Goal: Check status: Check status

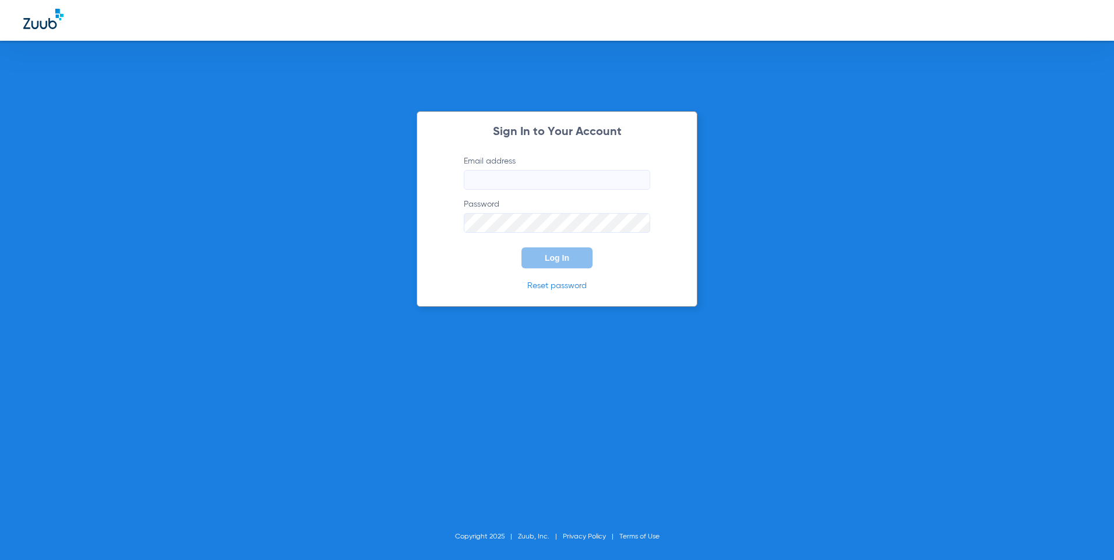
type input "[EMAIL_ADDRESS][DOMAIN_NAME]"
click at [540, 262] on button "Log In" at bounding box center [556, 258] width 71 height 21
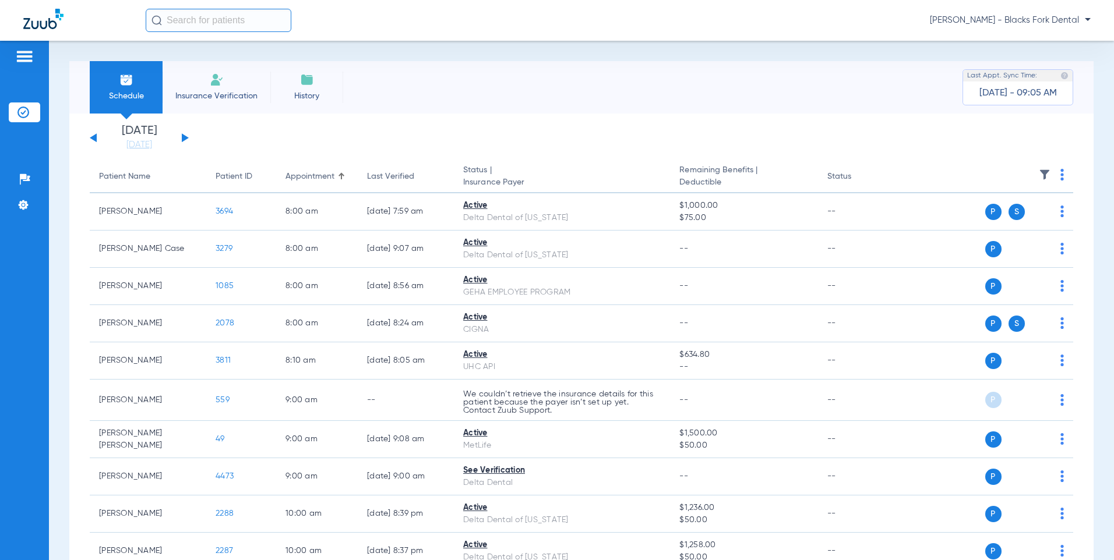
click at [188, 140] on div "[DATE] [DATE] [DATE] [DATE] [DATE] [DATE] [DATE] [DATE] [DATE] [DATE] [DATE] [D…" at bounding box center [139, 138] width 99 height 26
click at [184, 137] on button at bounding box center [185, 137] width 7 height 9
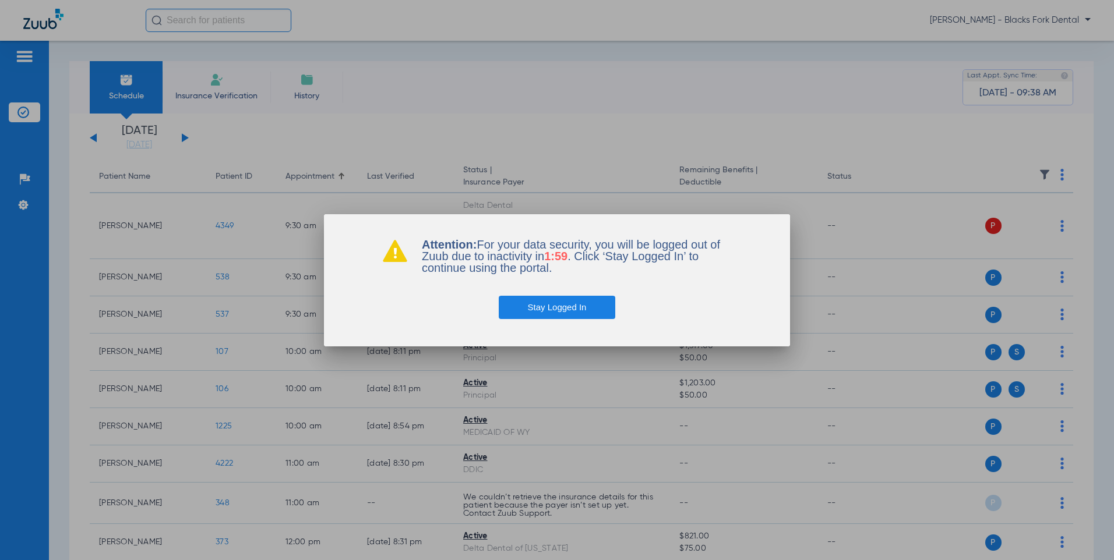
click at [557, 308] on button "Stay Logged In" at bounding box center [557, 307] width 117 height 23
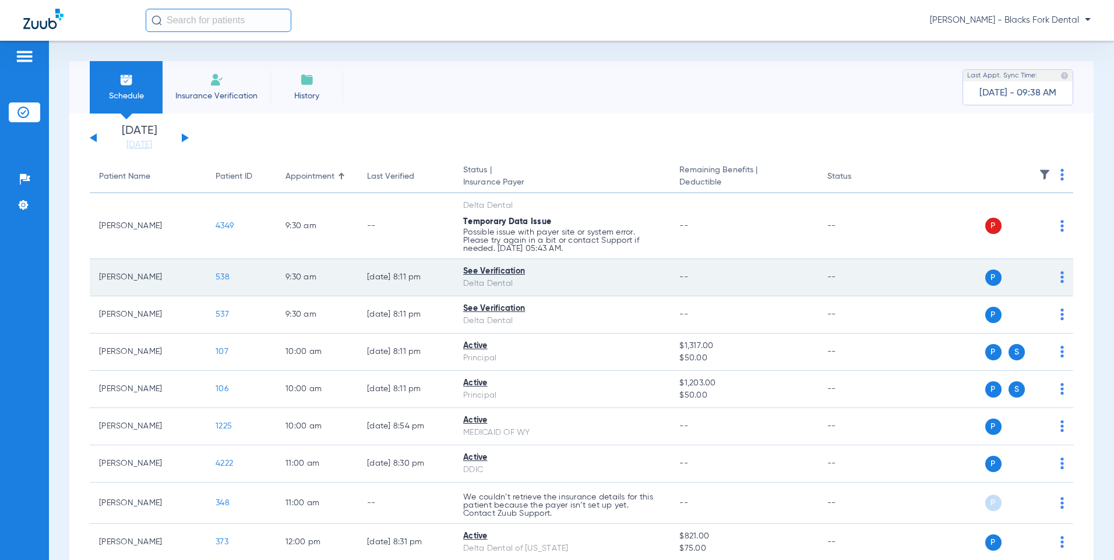
click at [220, 277] on span "538" at bounding box center [223, 277] width 14 height 8
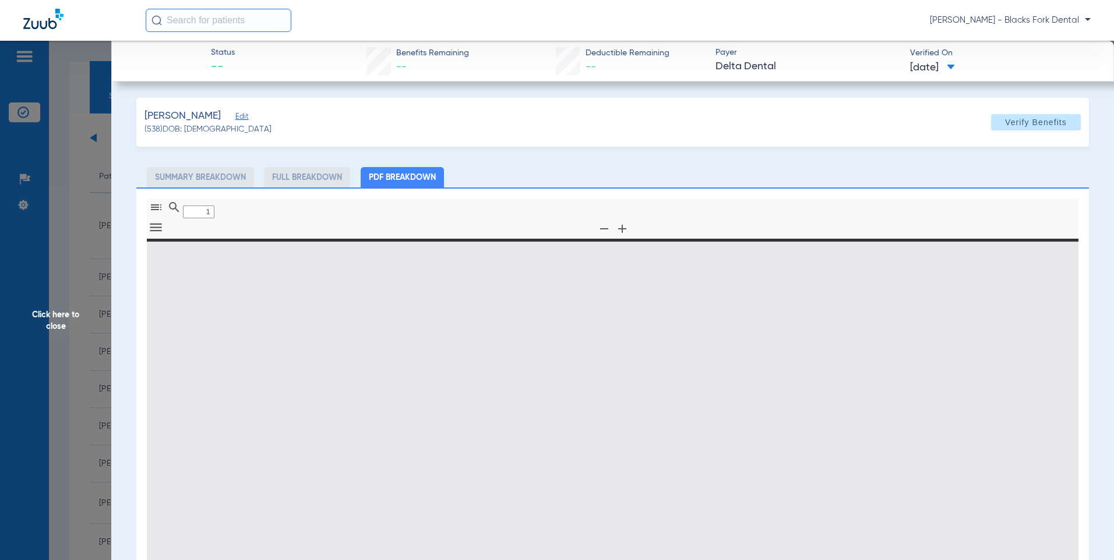
type input "0"
select select "page-width"
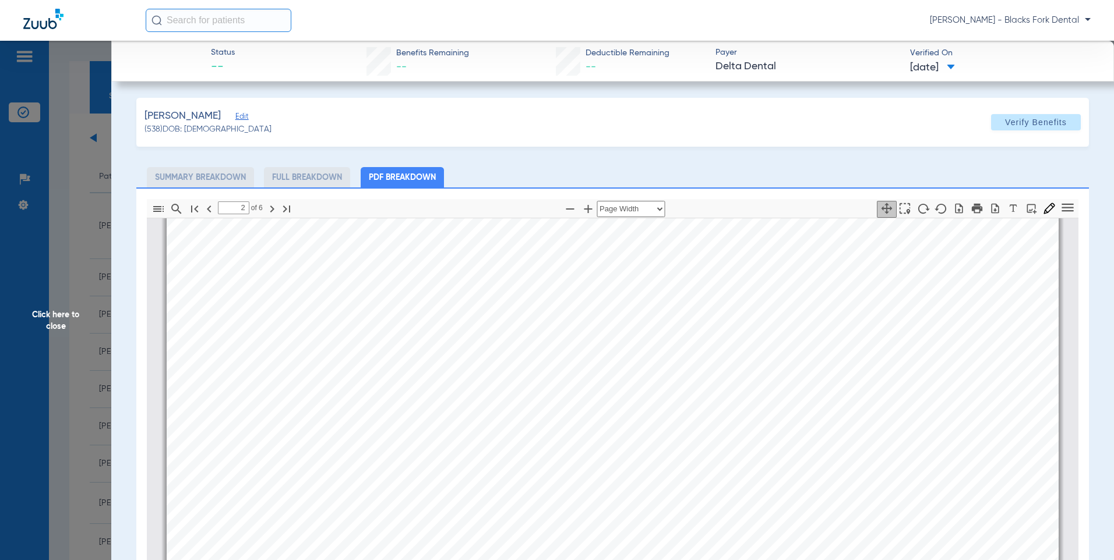
scroll to position [1870, 0]
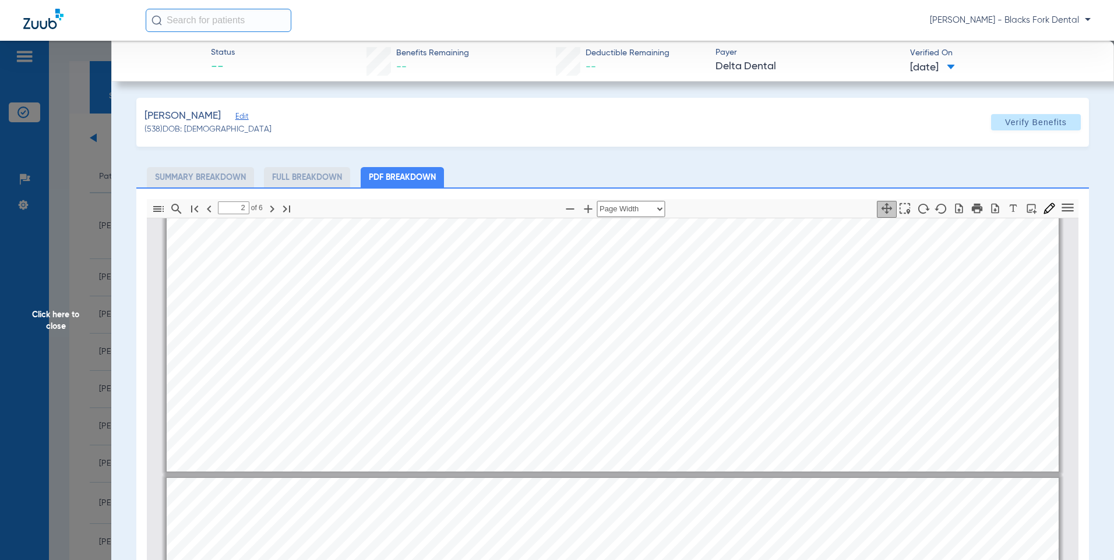
type input "3"
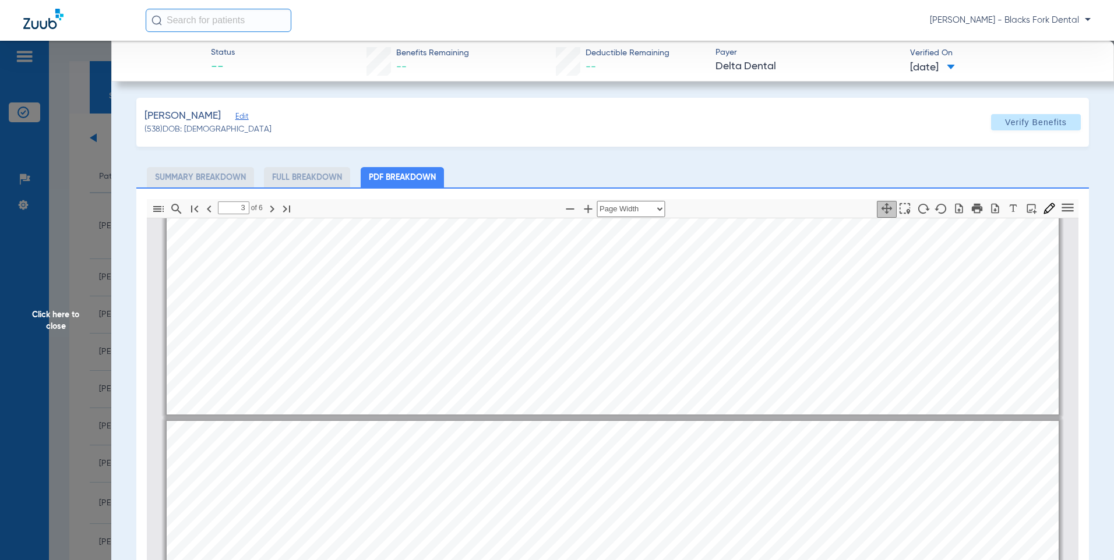
scroll to position [2452, 0]
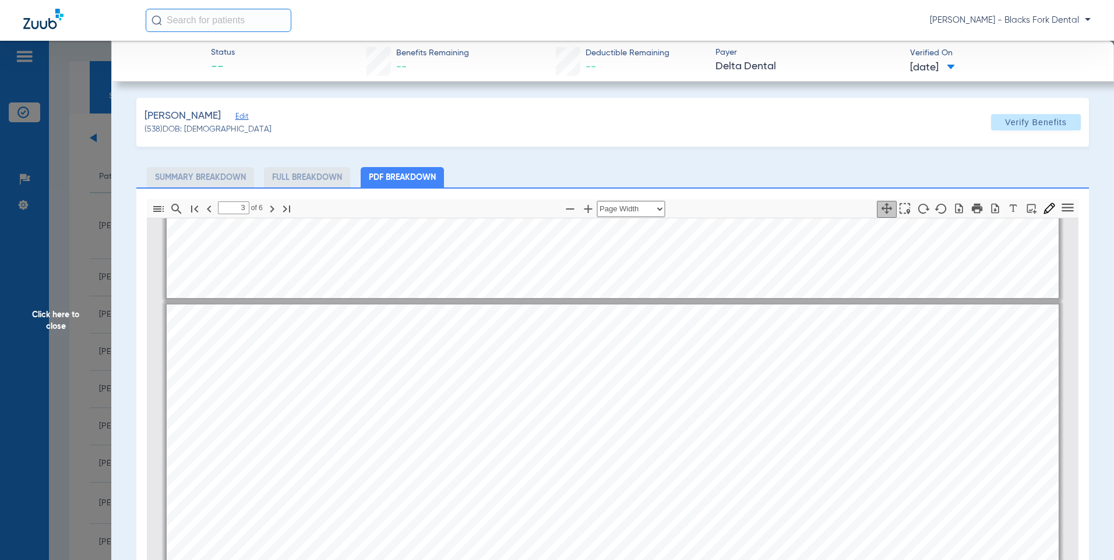
click at [21, 115] on span "Click here to close" at bounding box center [55, 321] width 111 height 560
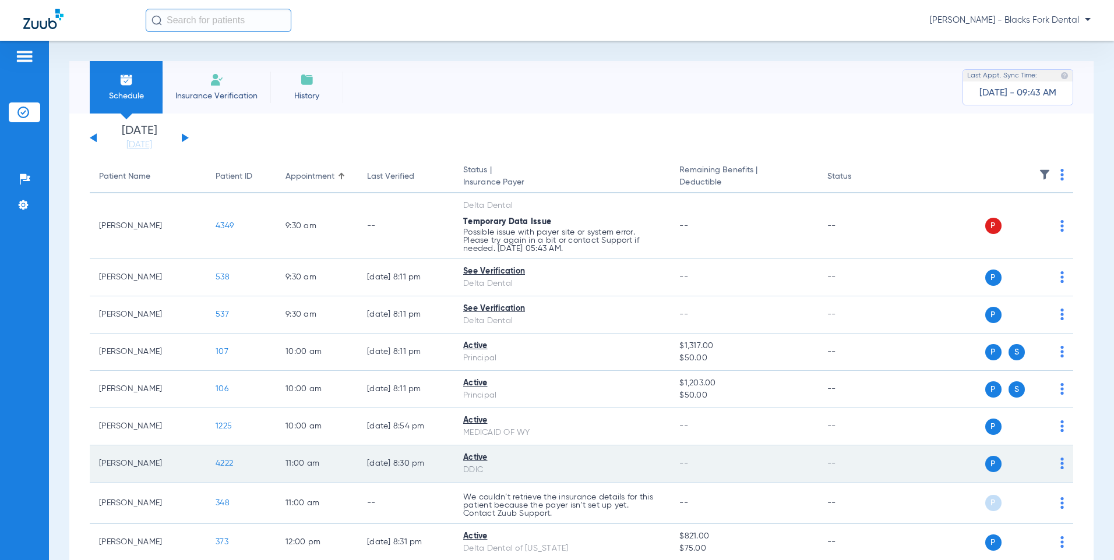
click at [219, 465] on span "4222" at bounding box center [224, 464] width 17 height 8
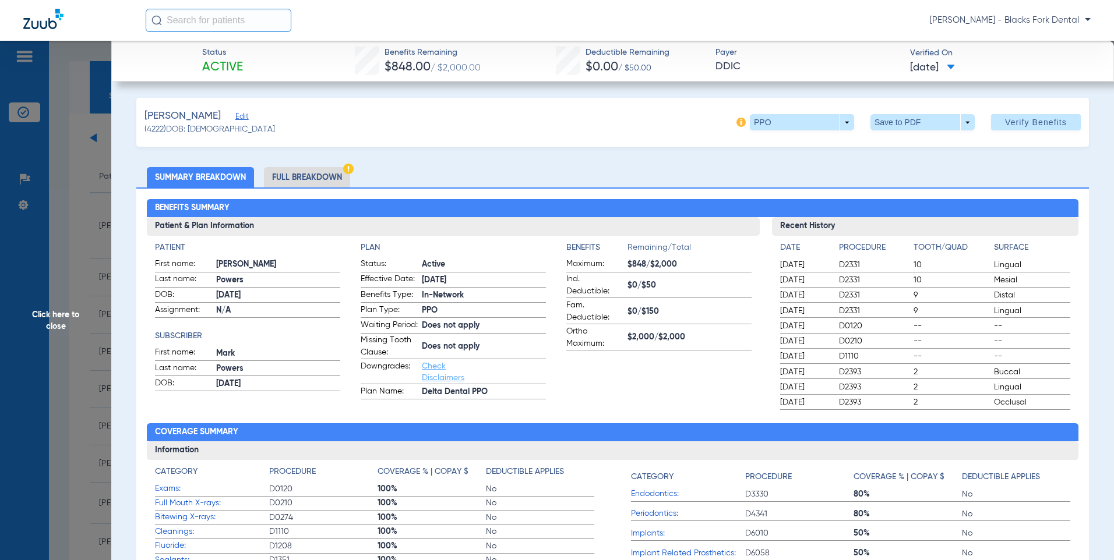
click at [104, 208] on span "Click here to close" at bounding box center [55, 321] width 111 height 560
